Goal: Navigation & Orientation: Understand site structure

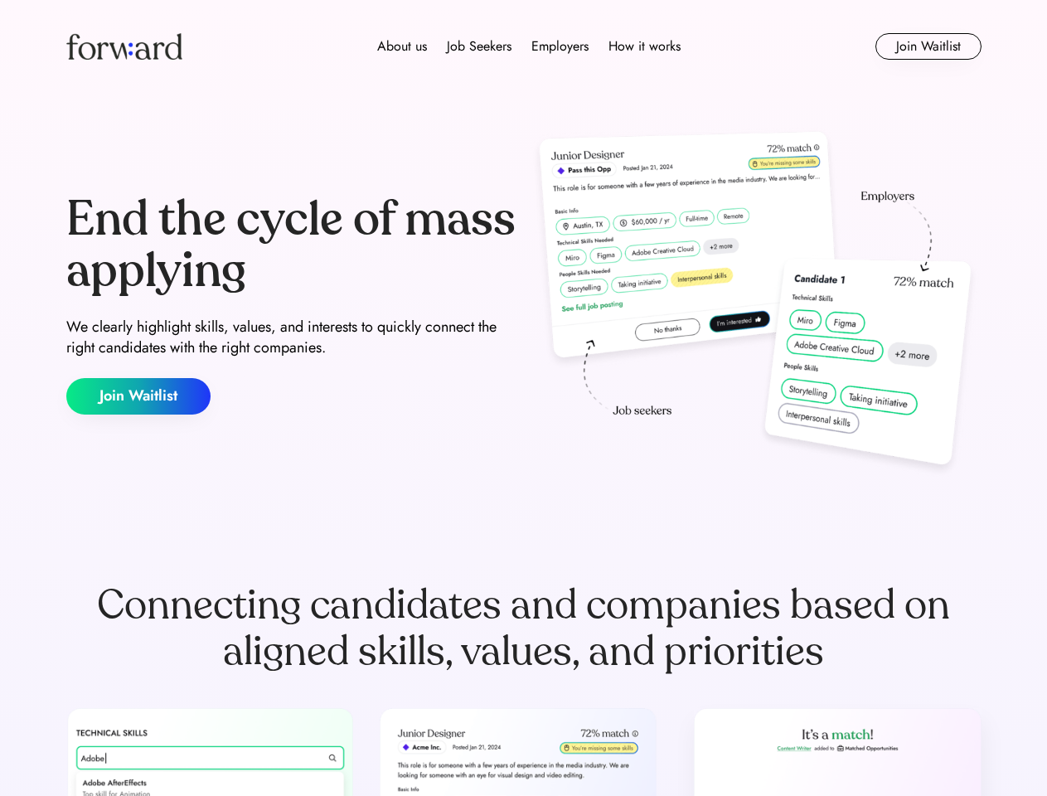
click at [523, 398] on div "End the cycle of mass applying We clearly highlight skills, values, and interes…" at bounding box center [523, 304] width 915 height 356
click at [524, 46] on div "About us Job Seekers Employers How it works" at bounding box center [528, 46] width 653 height 20
click at [124, 46] on img at bounding box center [124, 46] width 116 height 27
click at [529, 46] on div "About us Job Seekers Employers How it works" at bounding box center [528, 46] width 653 height 20
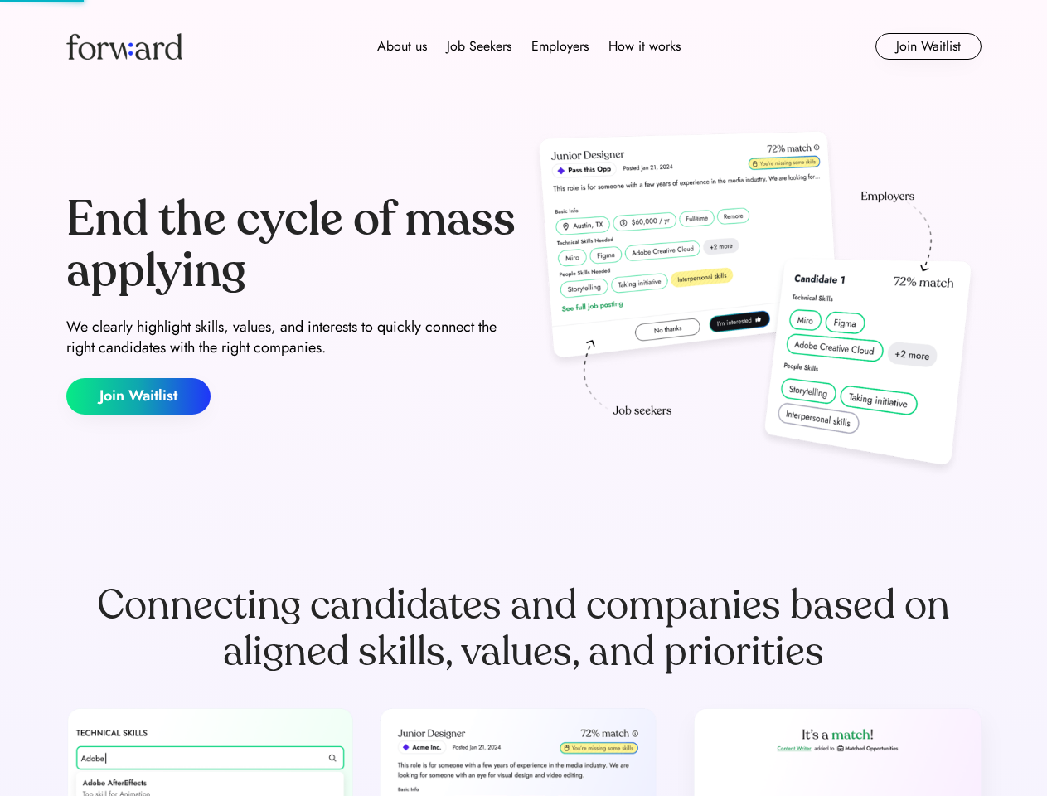
click at [402, 46] on div "About us" at bounding box center [402, 46] width 50 height 20
click at [479, 46] on div "Job Seekers" at bounding box center [479, 46] width 65 height 20
click at [559, 46] on div "Employers" at bounding box center [559, 46] width 57 height 20
click at [643, 46] on div "How it works" at bounding box center [644, 46] width 72 height 20
click at [927, 46] on button "Join Waitlist" at bounding box center [928, 46] width 106 height 27
